Goal: Find specific page/section: Find specific page/section

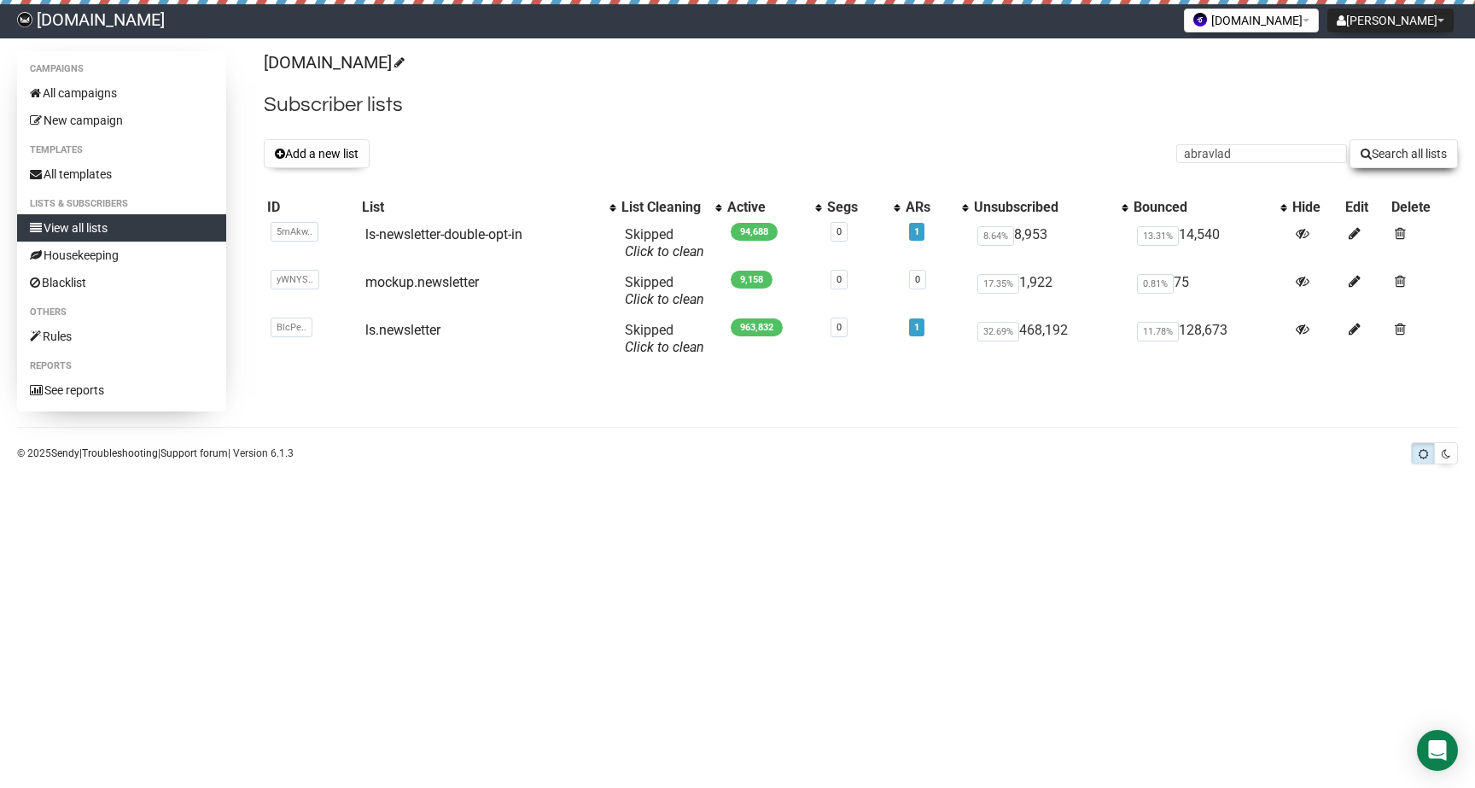
type input "abravlad"
click at [1397, 151] on button "Search all lists" at bounding box center [1404, 153] width 108 height 29
click at [1380, 140] on button "Search all lists" at bounding box center [1404, 153] width 108 height 29
click at [1276, 146] on input "abravlad" at bounding box center [1262, 153] width 171 height 19
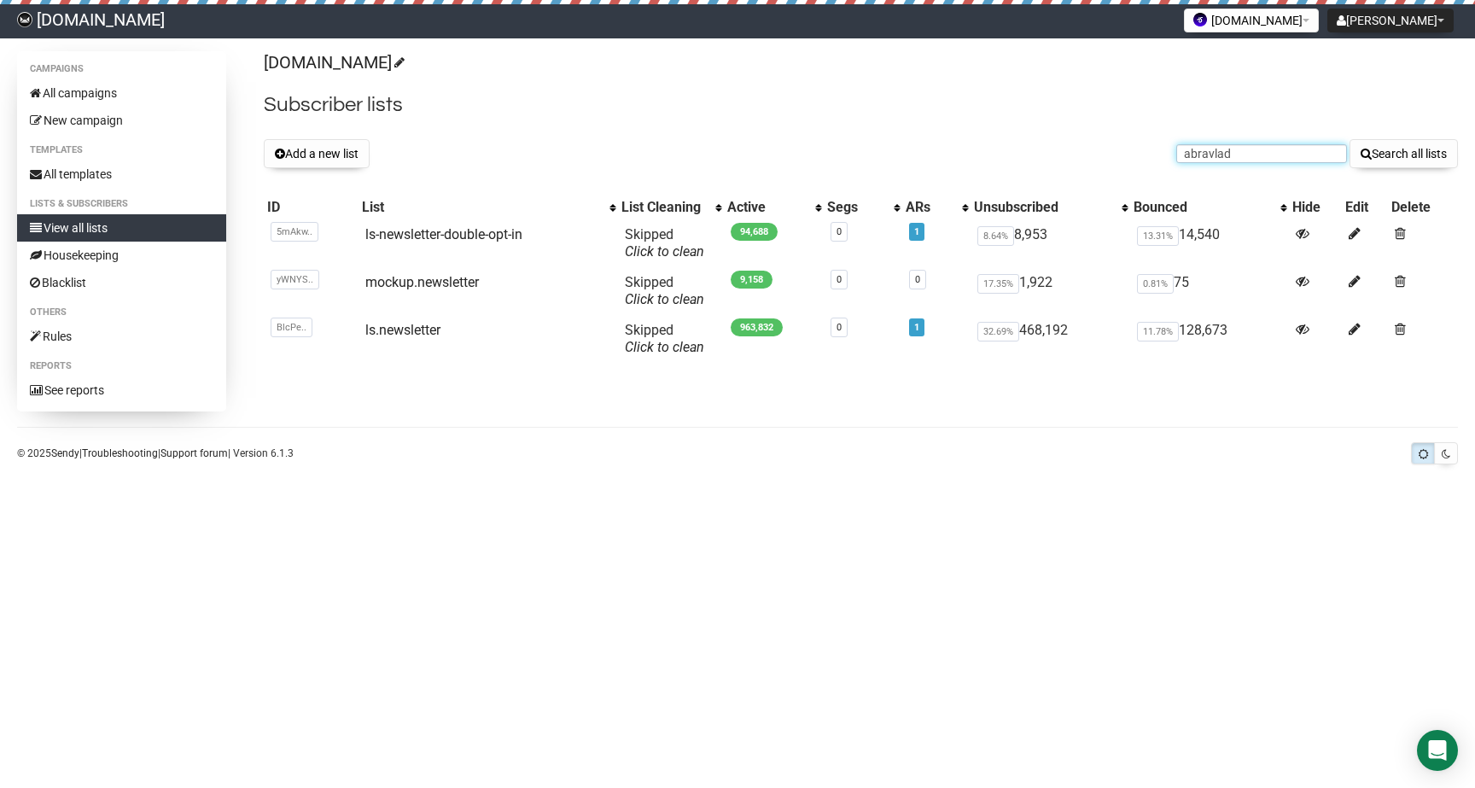
click at [1276, 146] on input "abravlad" at bounding box center [1262, 153] width 171 height 19
click at [992, 471] on body "[DOMAIN_NAME] [GEOGRAPHIC_DATA] Settings Logout [DOMAIN_NAME] [DOMAIN_NAME] Cam…" at bounding box center [737, 394] width 1475 height 788
click at [1247, 146] on input "abravlad" at bounding box center [1262, 153] width 171 height 19
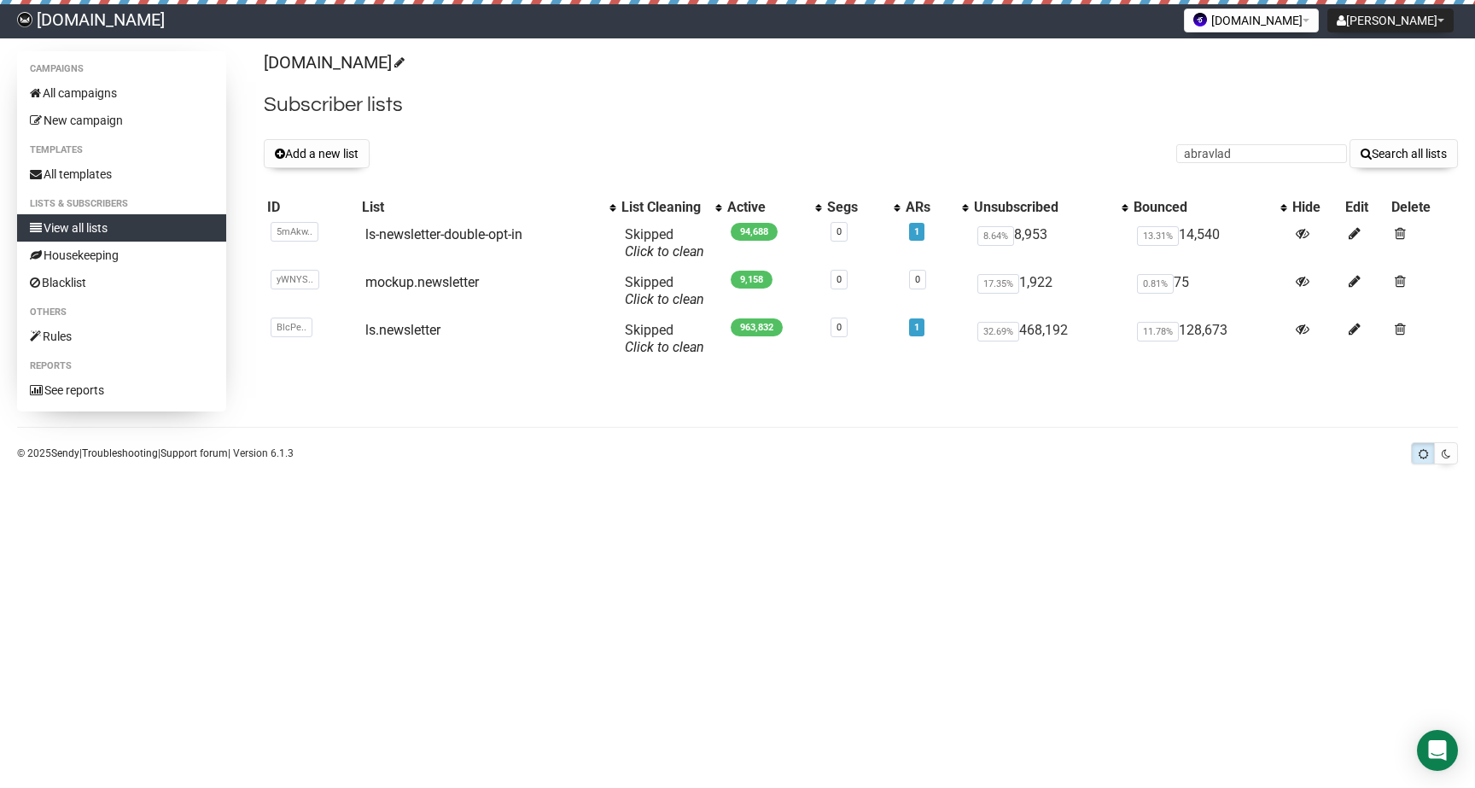
click at [1091, 509] on body "[DOMAIN_NAME] [GEOGRAPHIC_DATA] Settings Logout [DOMAIN_NAME] [DOMAIN_NAME] Cam…" at bounding box center [737, 394] width 1475 height 788
